Goal: Use online tool/utility: Utilize a website feature to perform a specific function

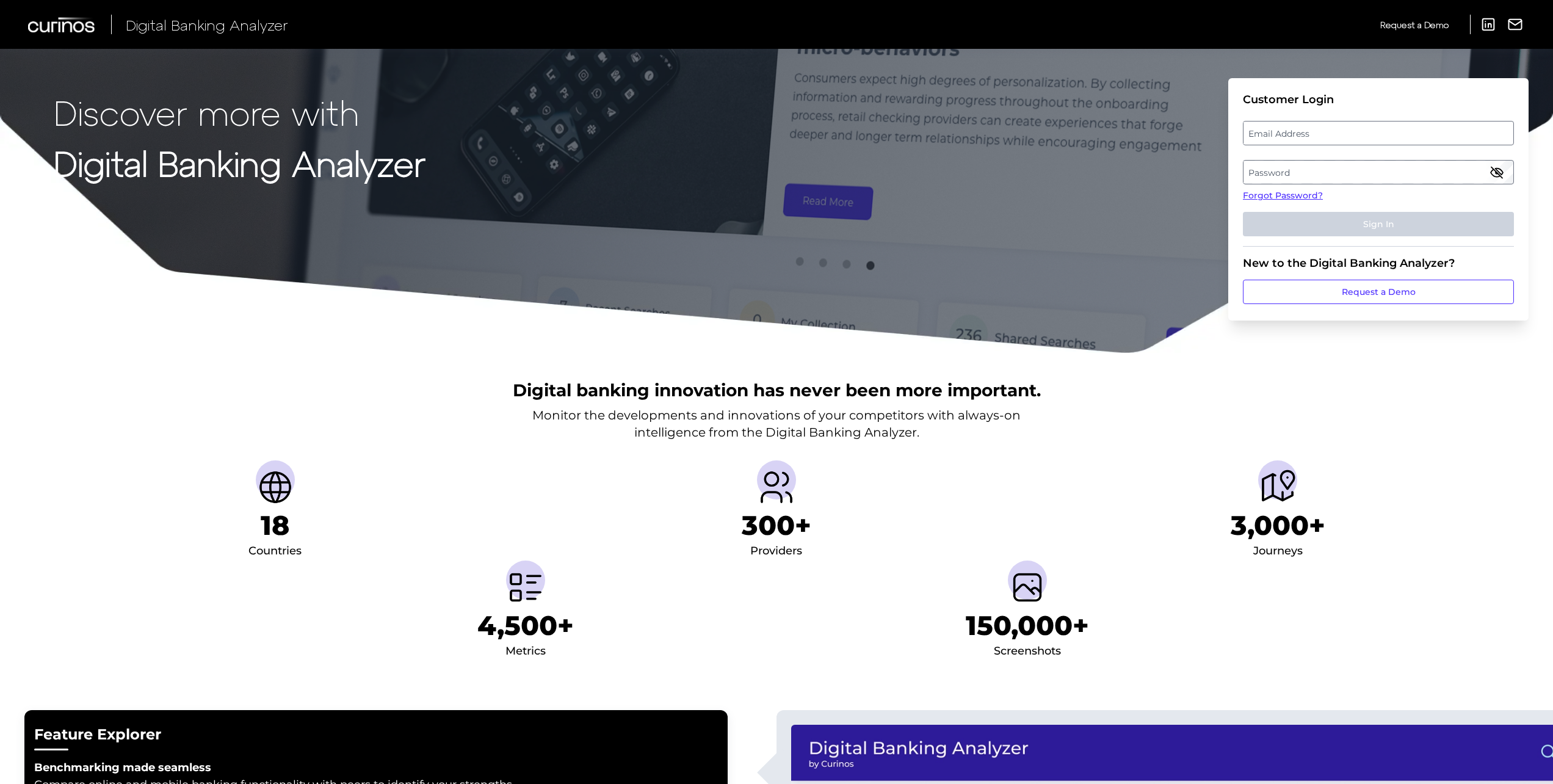
click at [1359, 135] on label "Email Address" at bounding box center [1378, 133] width 269 height 22
click at [1359, 135] on input "email" at bounding box center [1378, 133] width 271 height 24
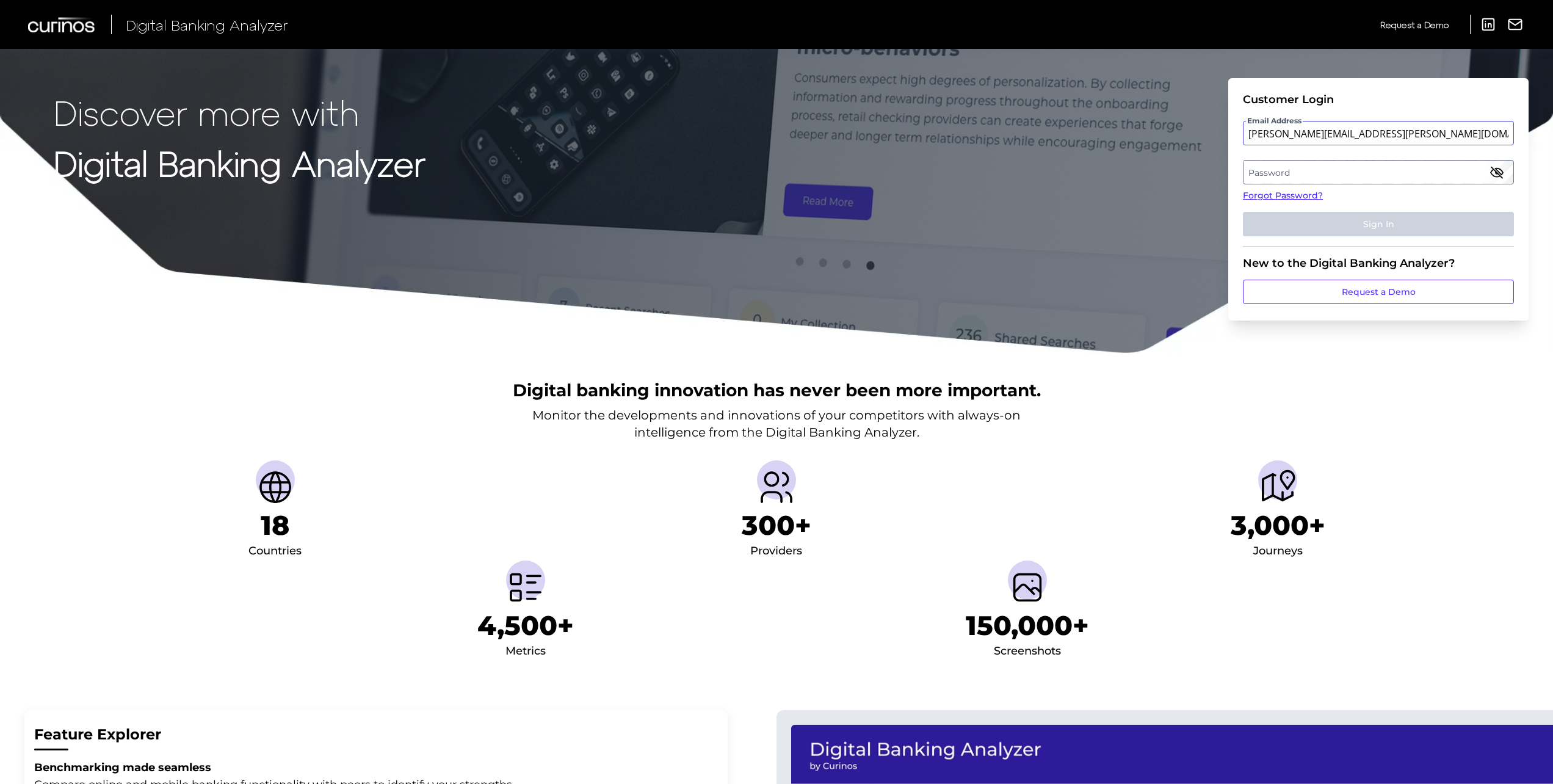
type input "[PERSON_NAME][EMAIL_ADDRESS][PERSON_NAME][DOMAIN_NAME]"
click at [1319, 170] on label "Password" at bounding box center [1378, 172] width 269 height 22
click at [1243, 212] on button "Sign In" at bounding box center [1378, 224] width 271 height 24
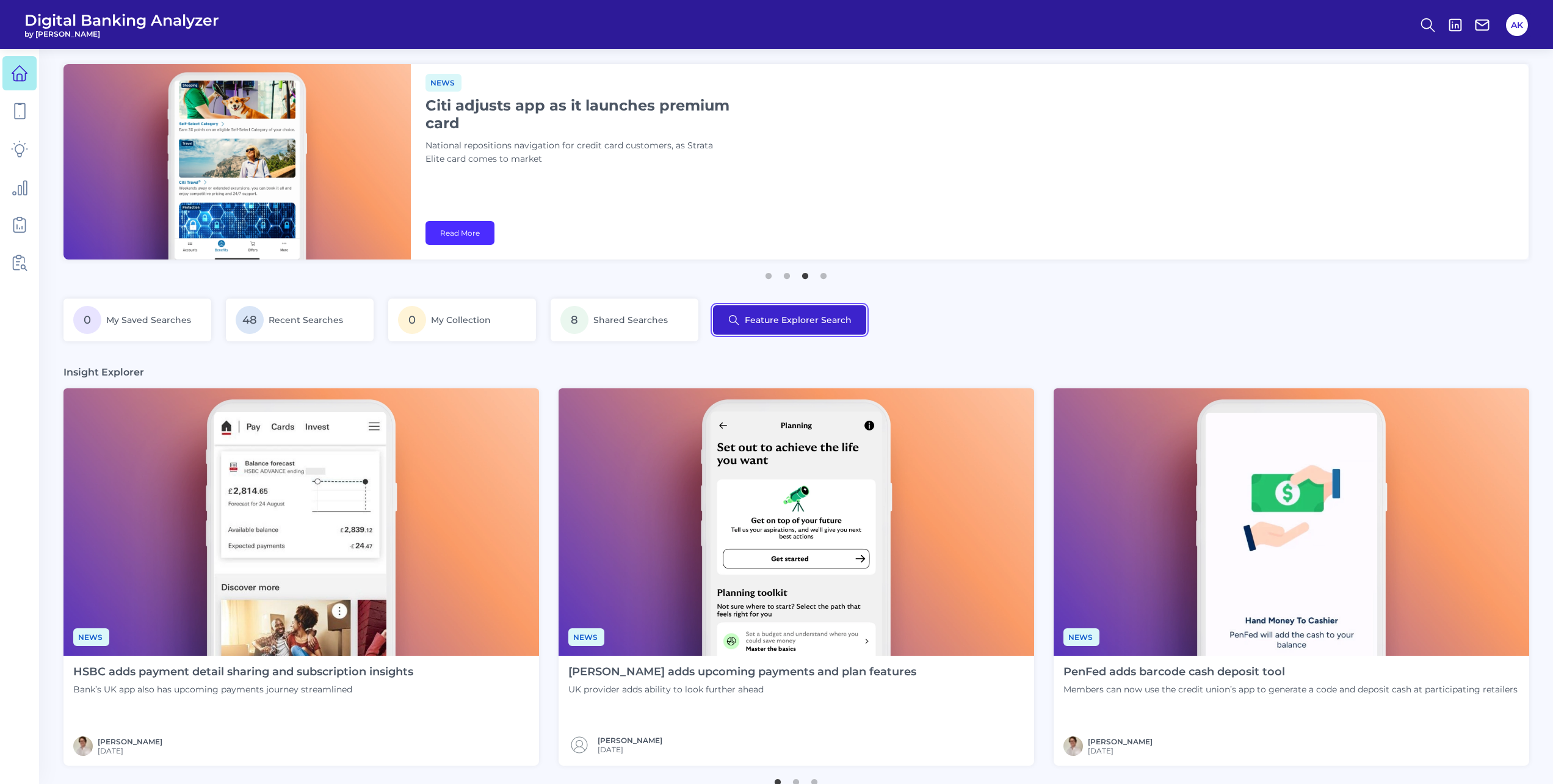
click at [744, 316] on button "Feature Explorer Search" at bounding box center [789, 319] width 153 height 29
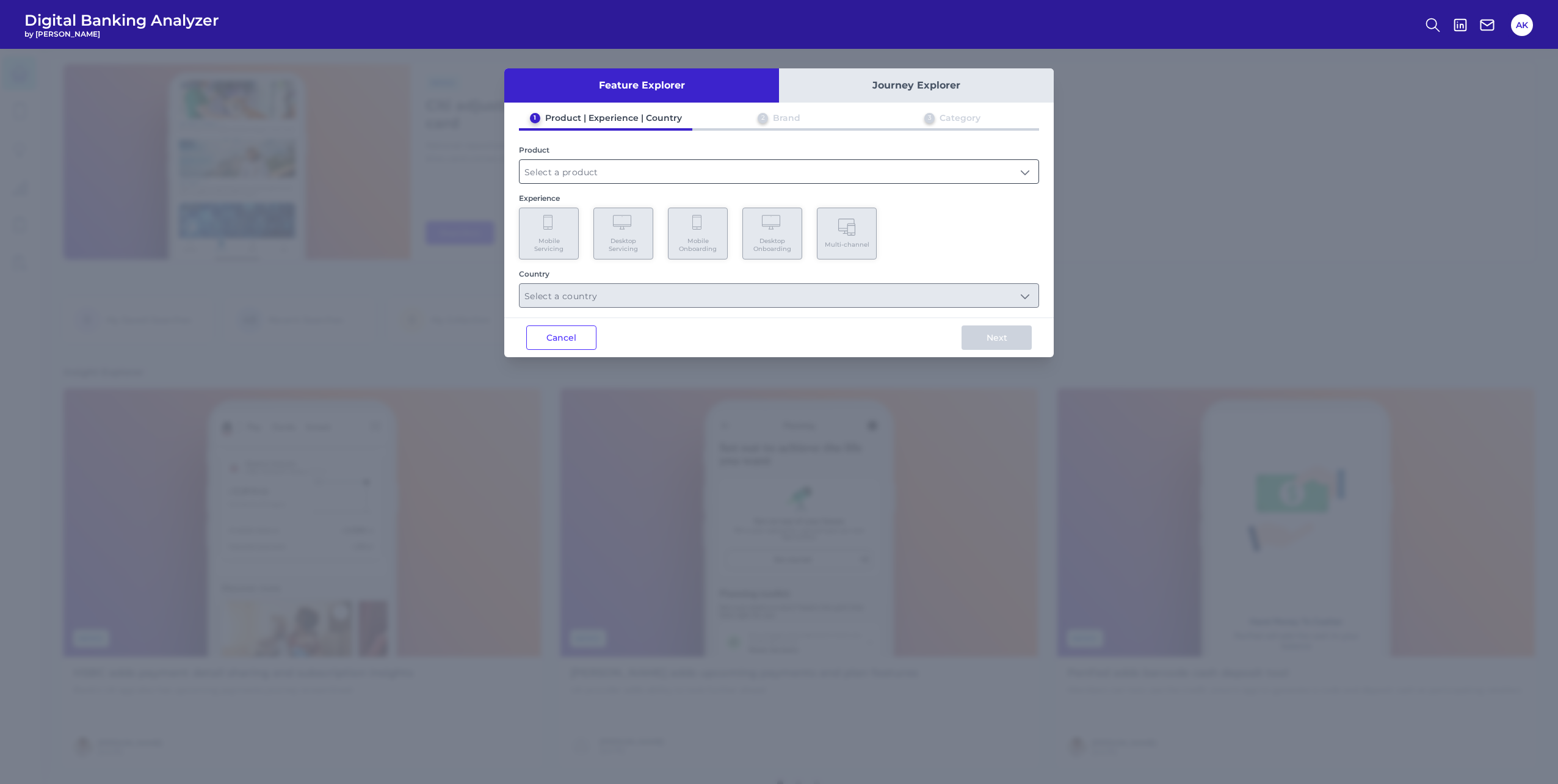
click at [696, 167] on input "text" at bounding box center [778, 171] width 519 height 23
click at [684, 199] on li "Checking / Current Account" at bounding box center [778, 201] width 519 height 28
type input "Checking / Current Account"
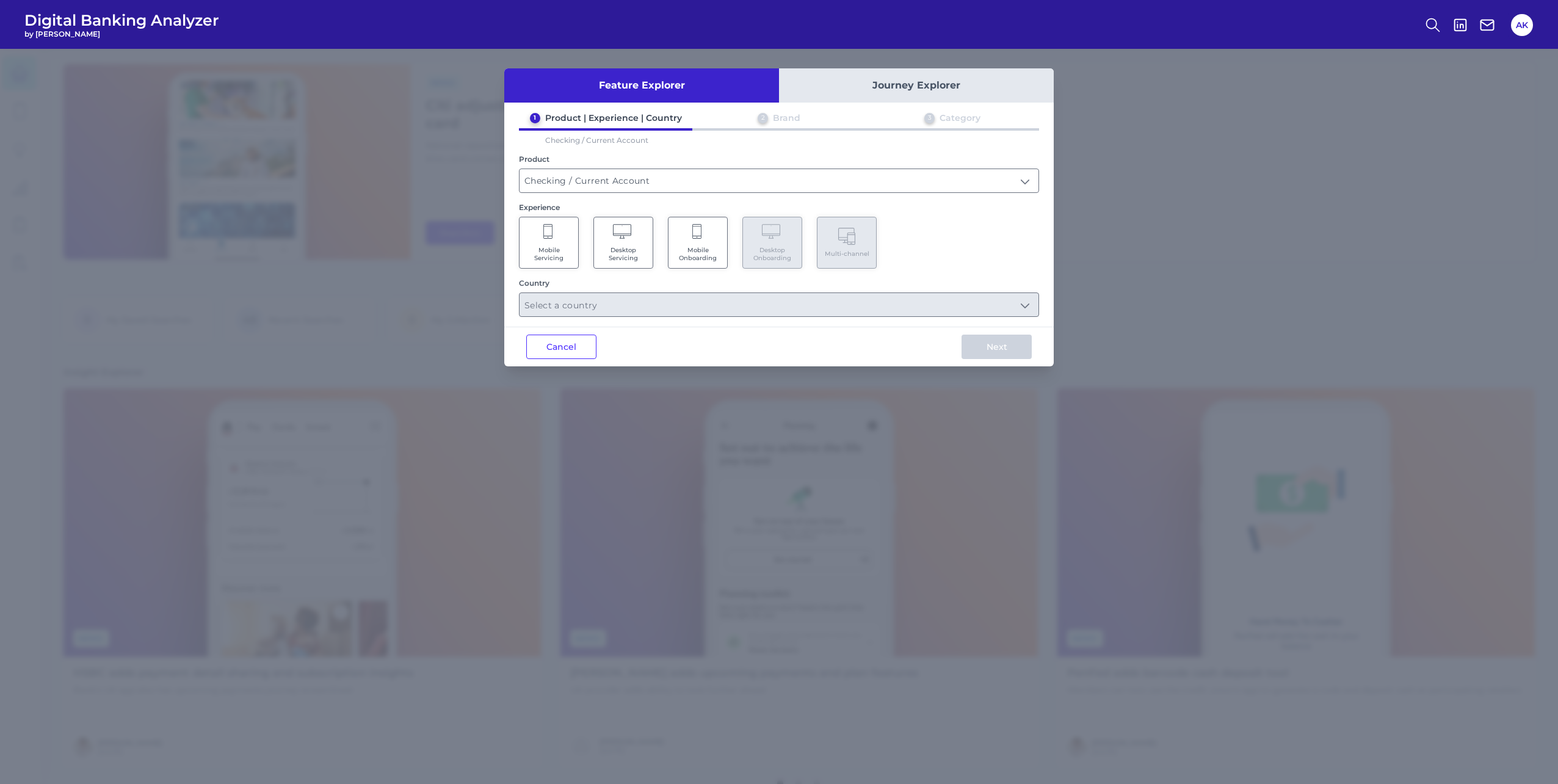
click at [719, 244] on Onboarding "Mobile Onboarding" at bounding box center [698, 242] width 60 height 52
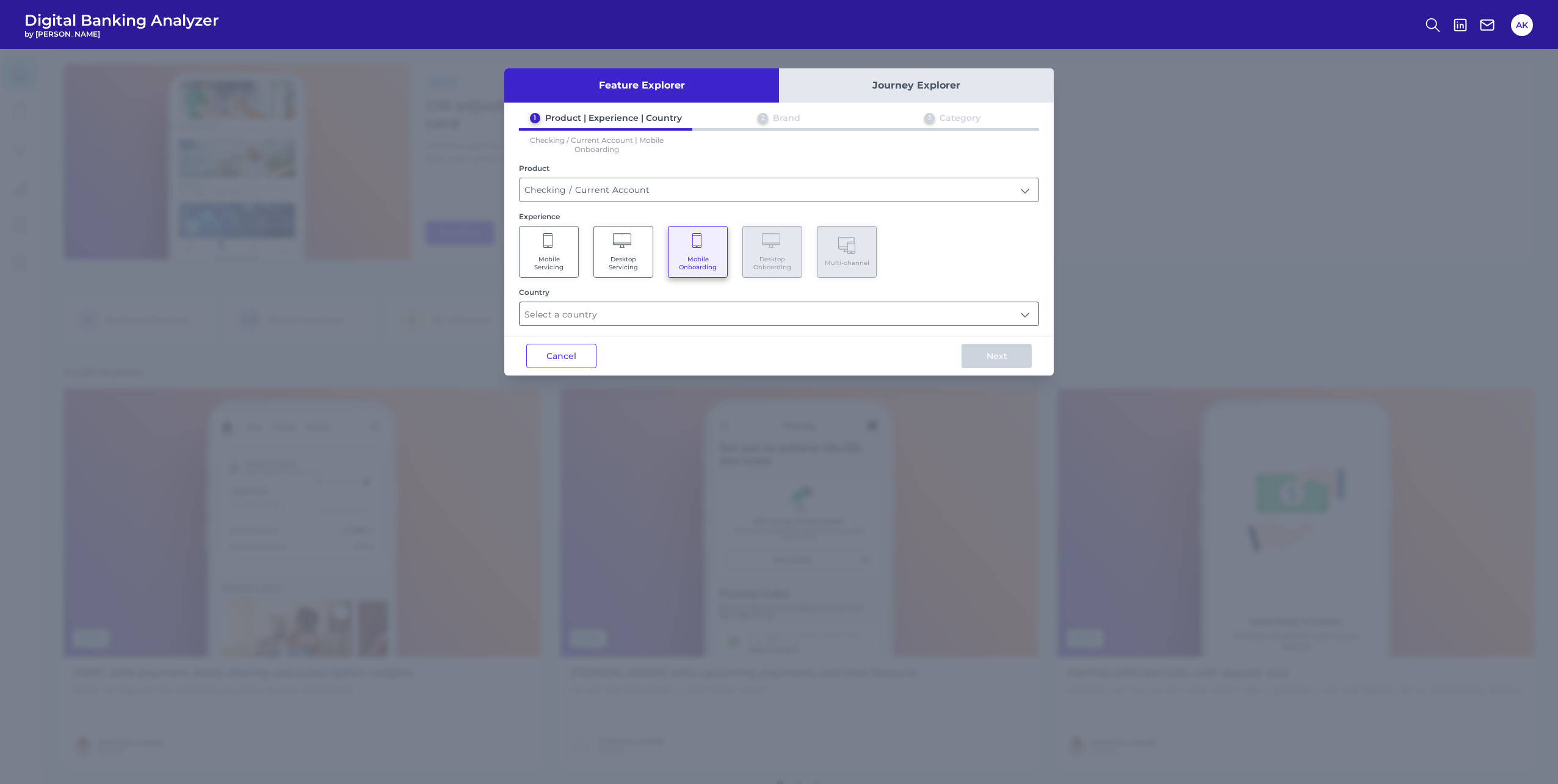
click at [798, 316] on input "text" at bounding box center [778, 314] width 519 height 23
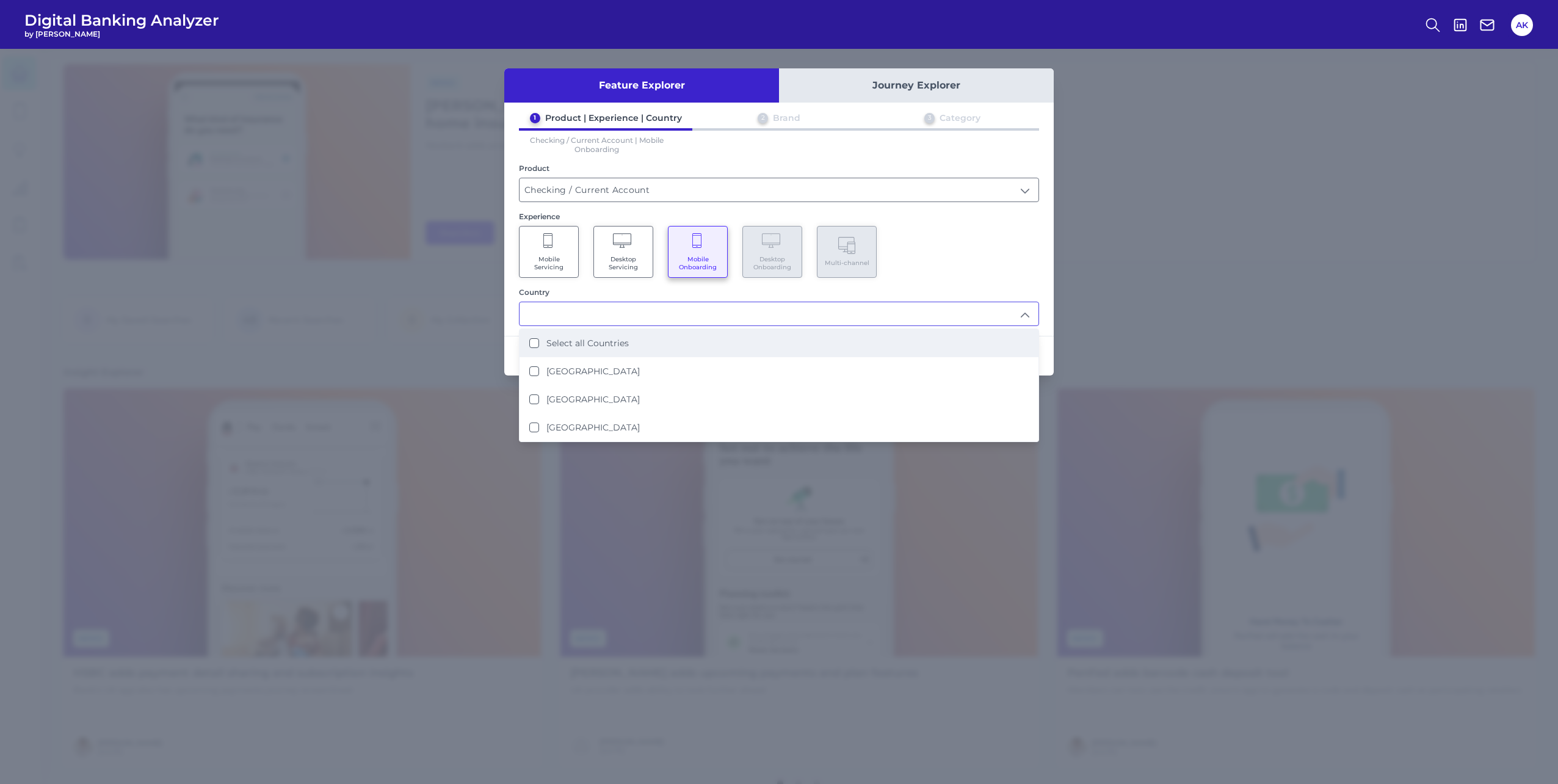
click at [615, 343] on label "Select all Countries" at bounding box center [588, 342] width 83 height 11
type input "Select all Countries"
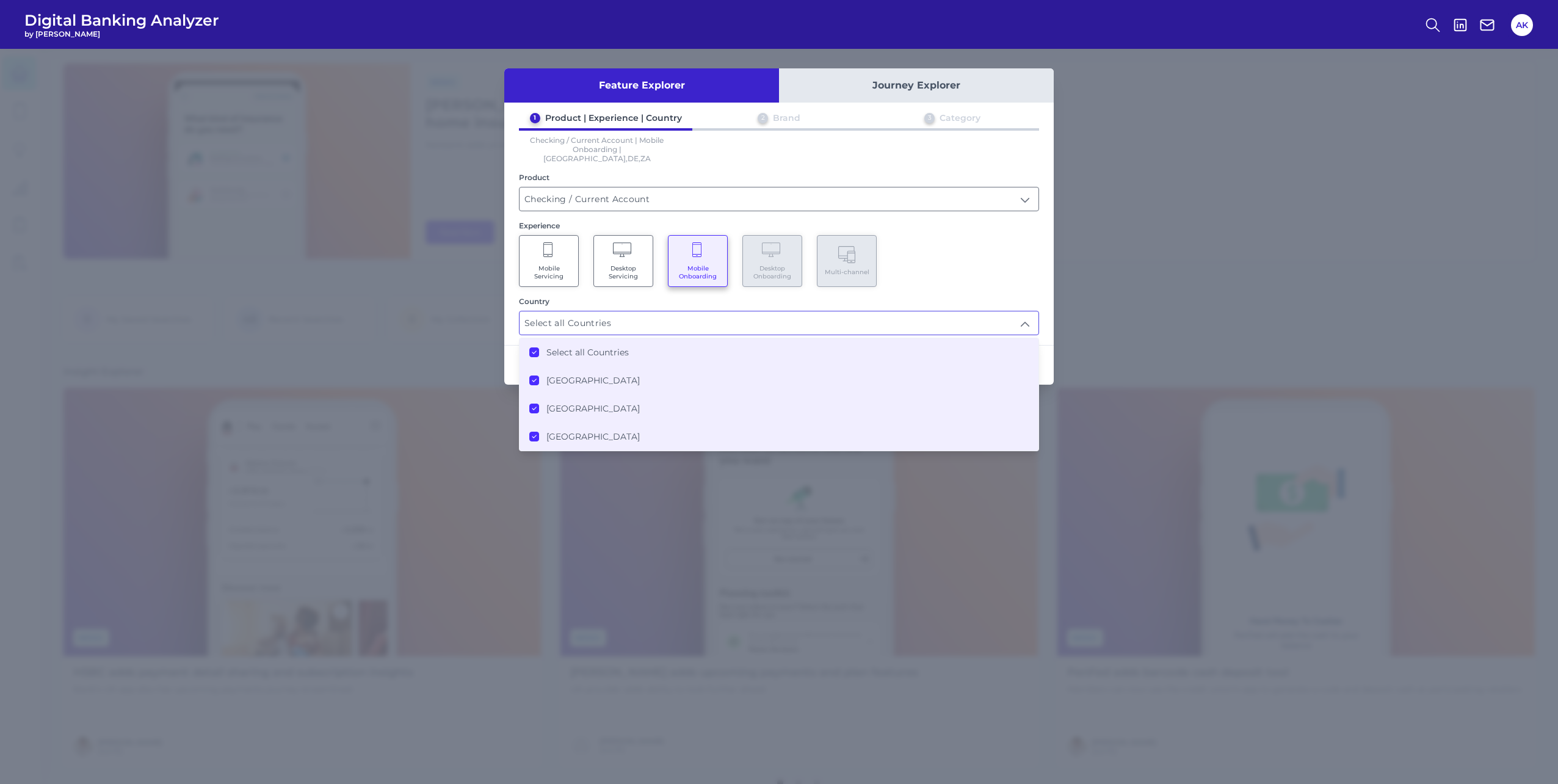
click at [1013, 260] on div "Mobile Servicing Desktop Servicing Mobile Onboarding Desktop Onboarding Multi-c…" at bounding box center [778, 261] width 520 height 52
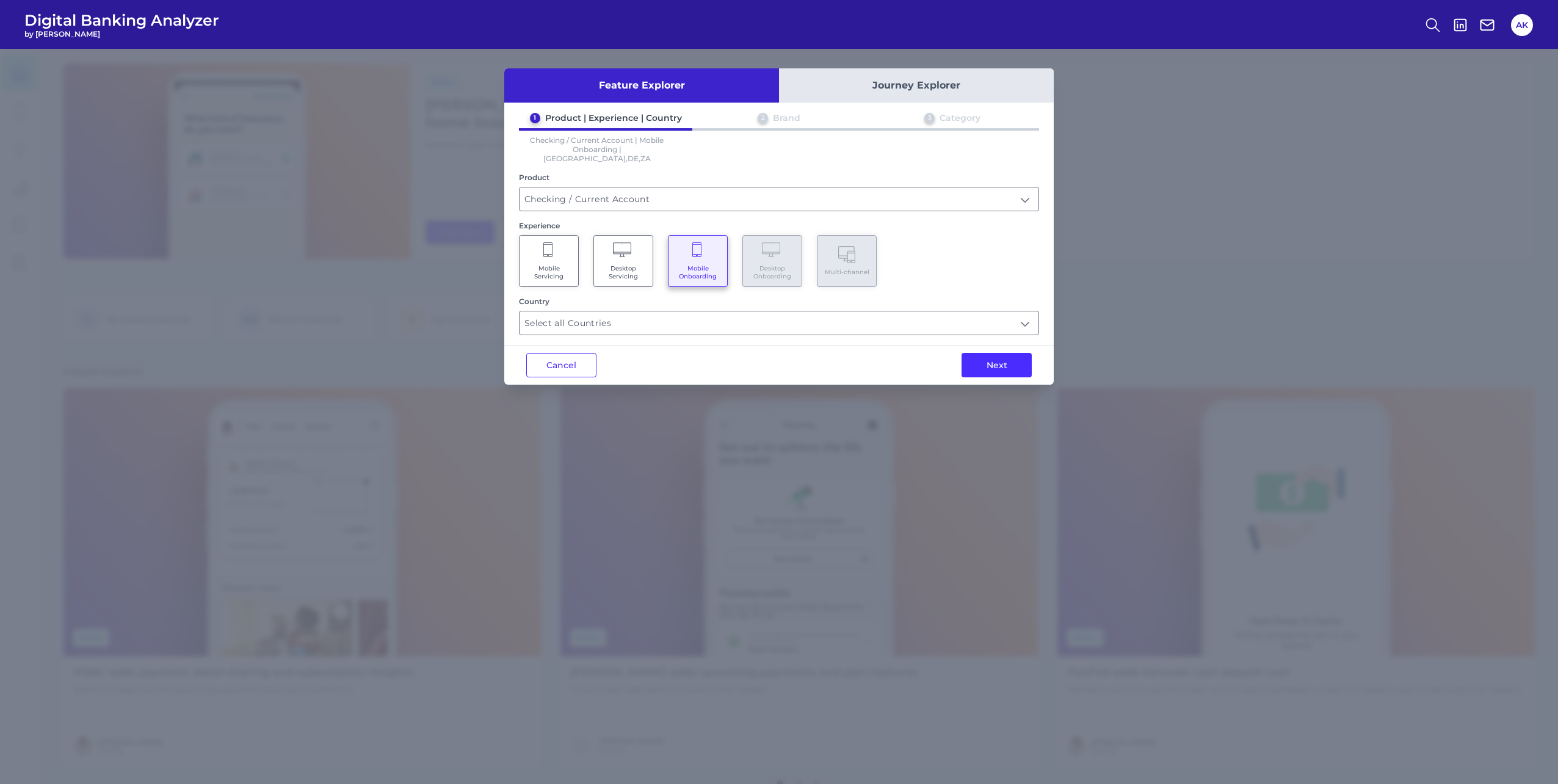
click at [1017, 360] on button "Next" at bounding box center [997, 365] width 70 height 24
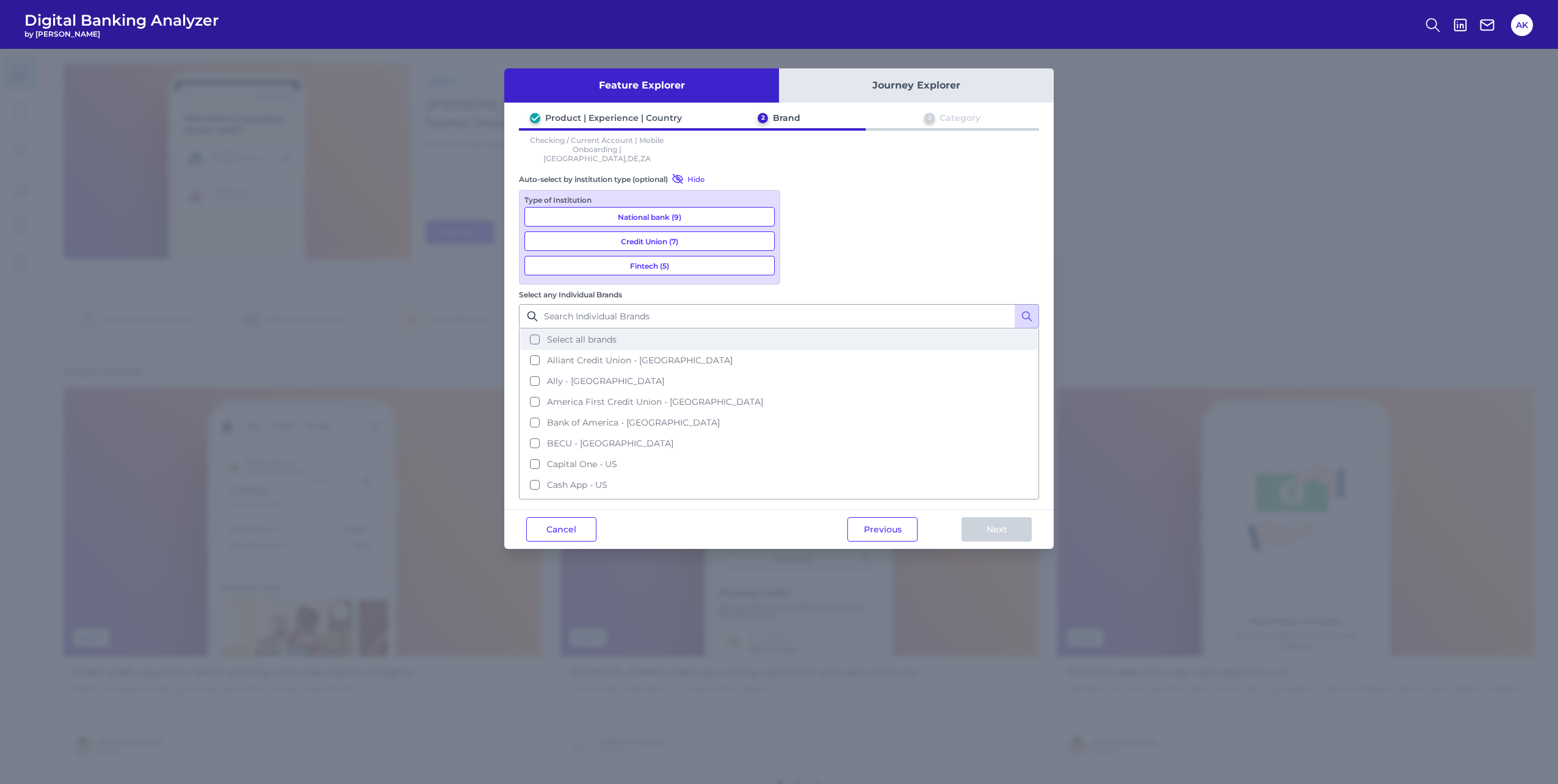
click at [798, 329] on button "Select all brands" at bounding box center [779, 339] width 518 height 21
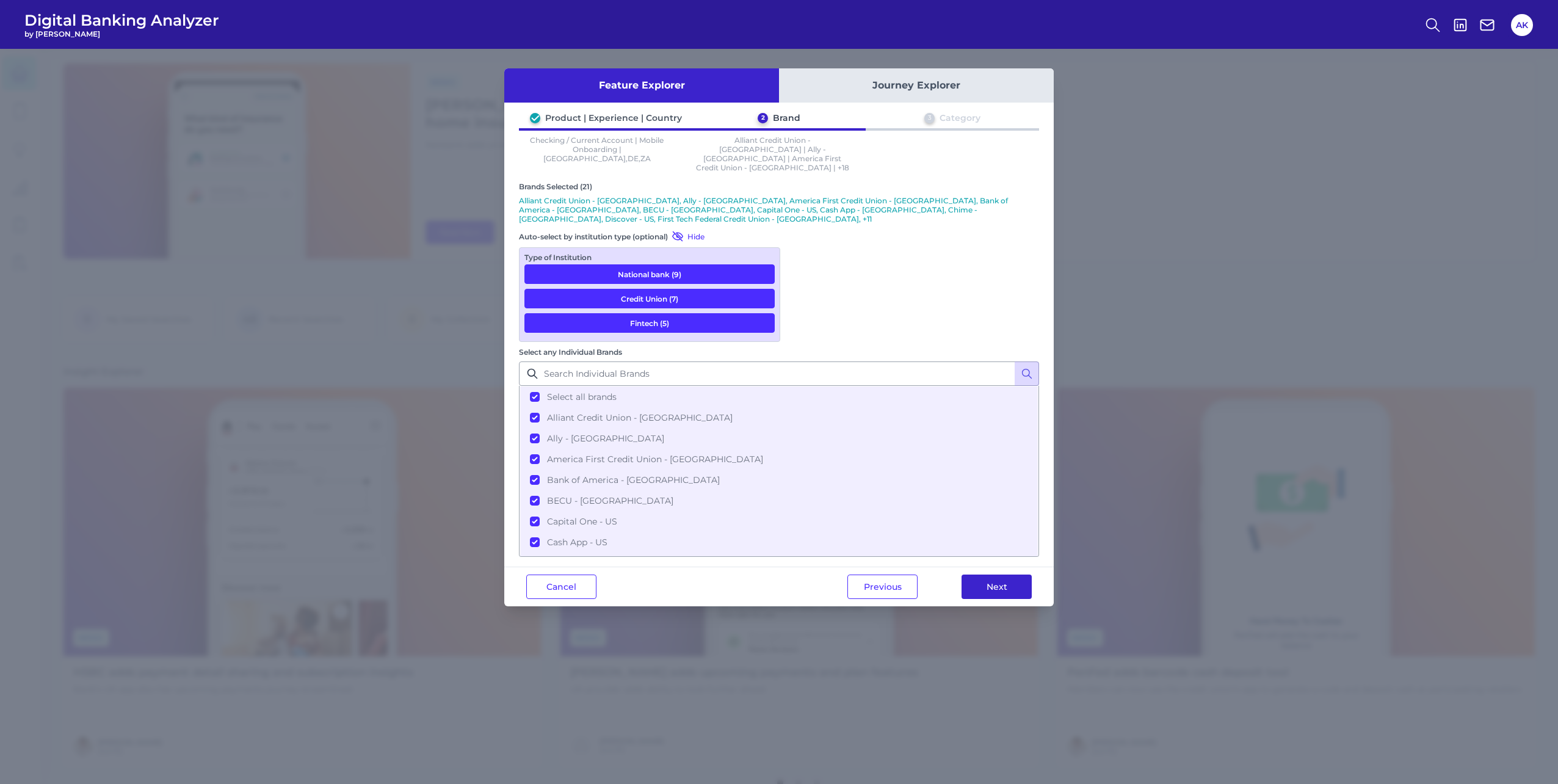
click at [984, 575] on button "Next" at bounding box center [997, 587] width 70 height 24
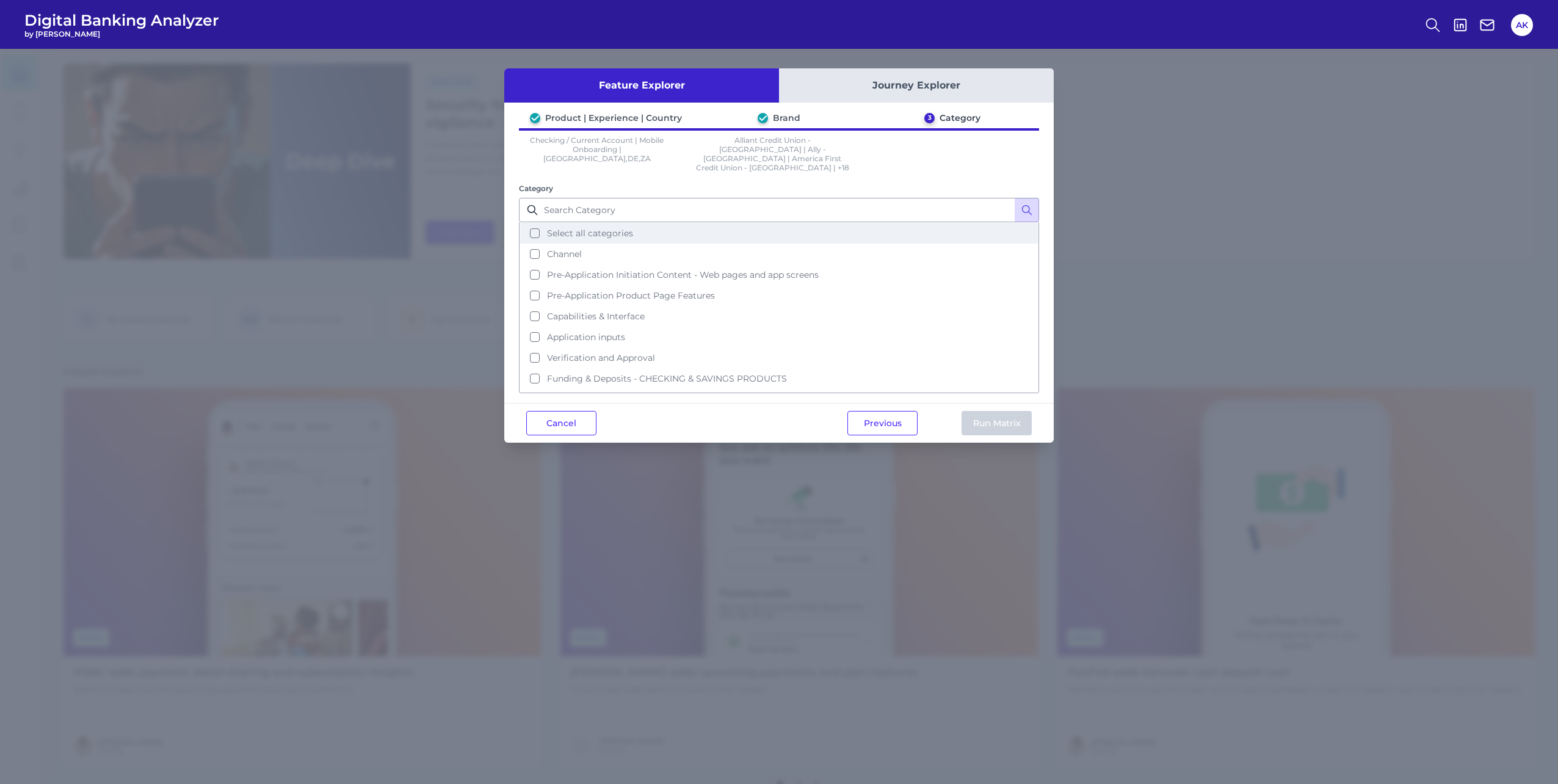
click at [586, 228] on span "Select all categories" at bounding box center [590, 233] width 86 height 11
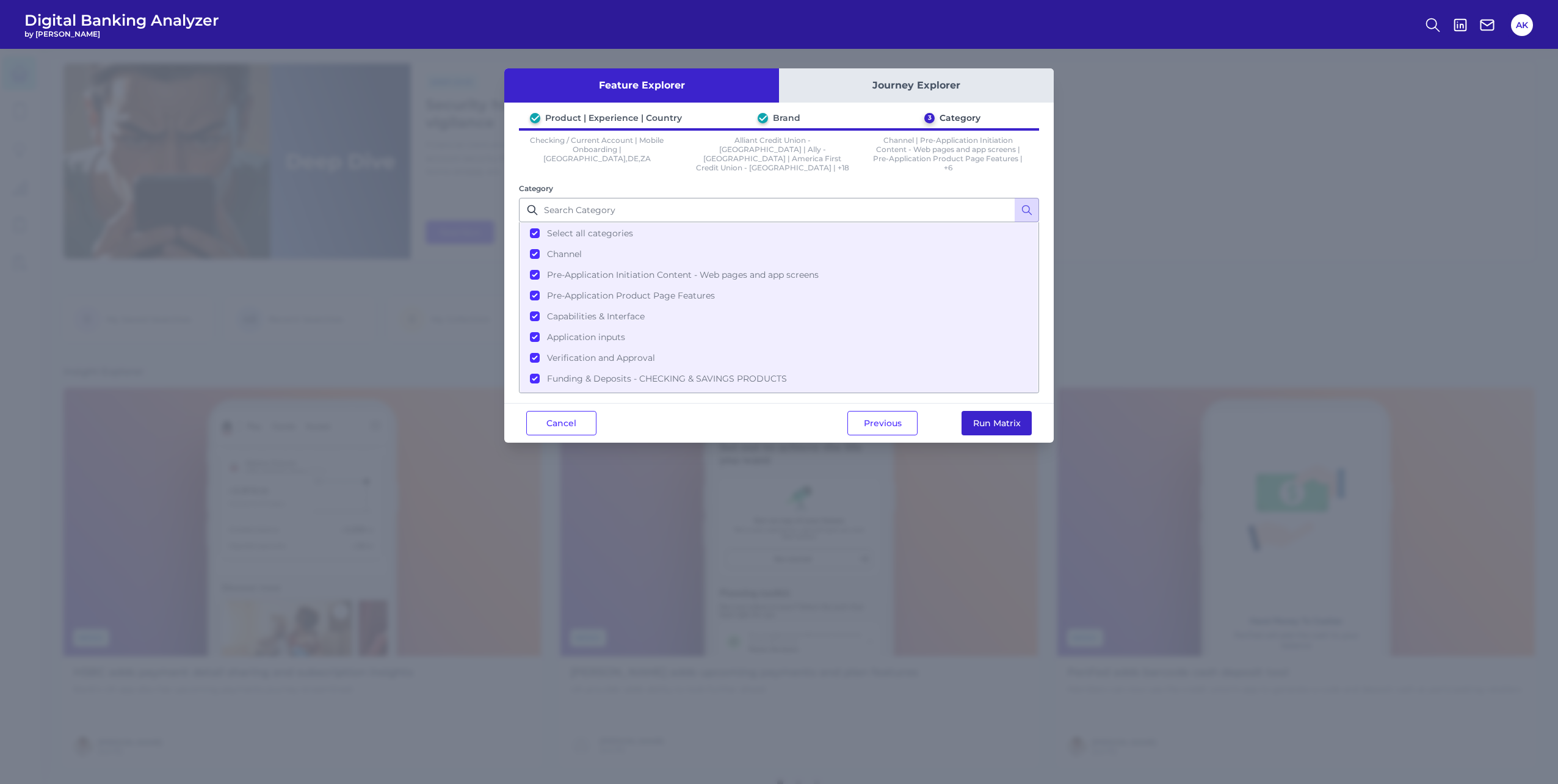
click at [1013, 432] on button "Run Matrix" at bounding box center [997, 423] width 70 height 24
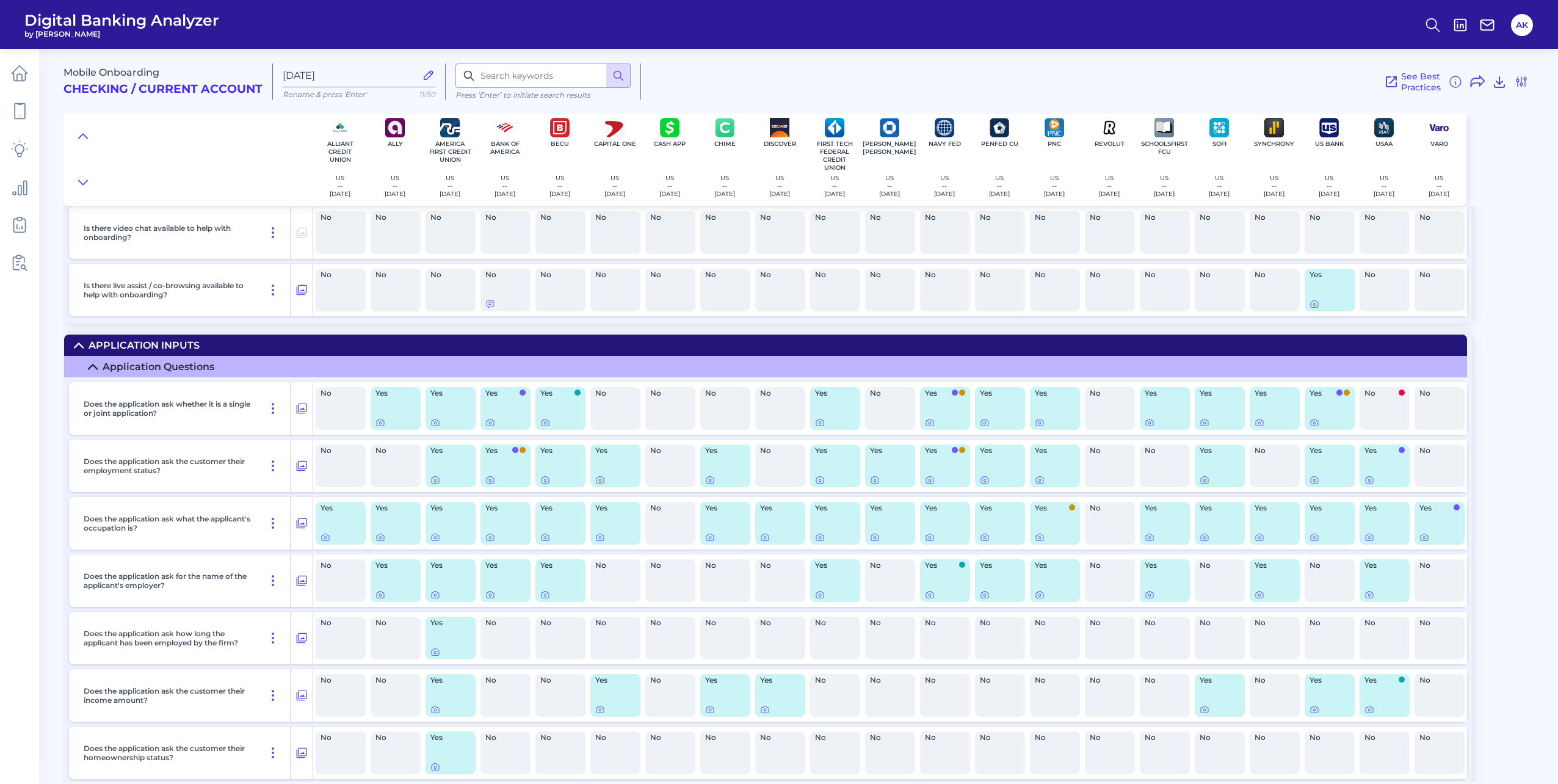
scroll to position [3907, 0]
